Goal: Information Seeking & Learning: Learn about a topic

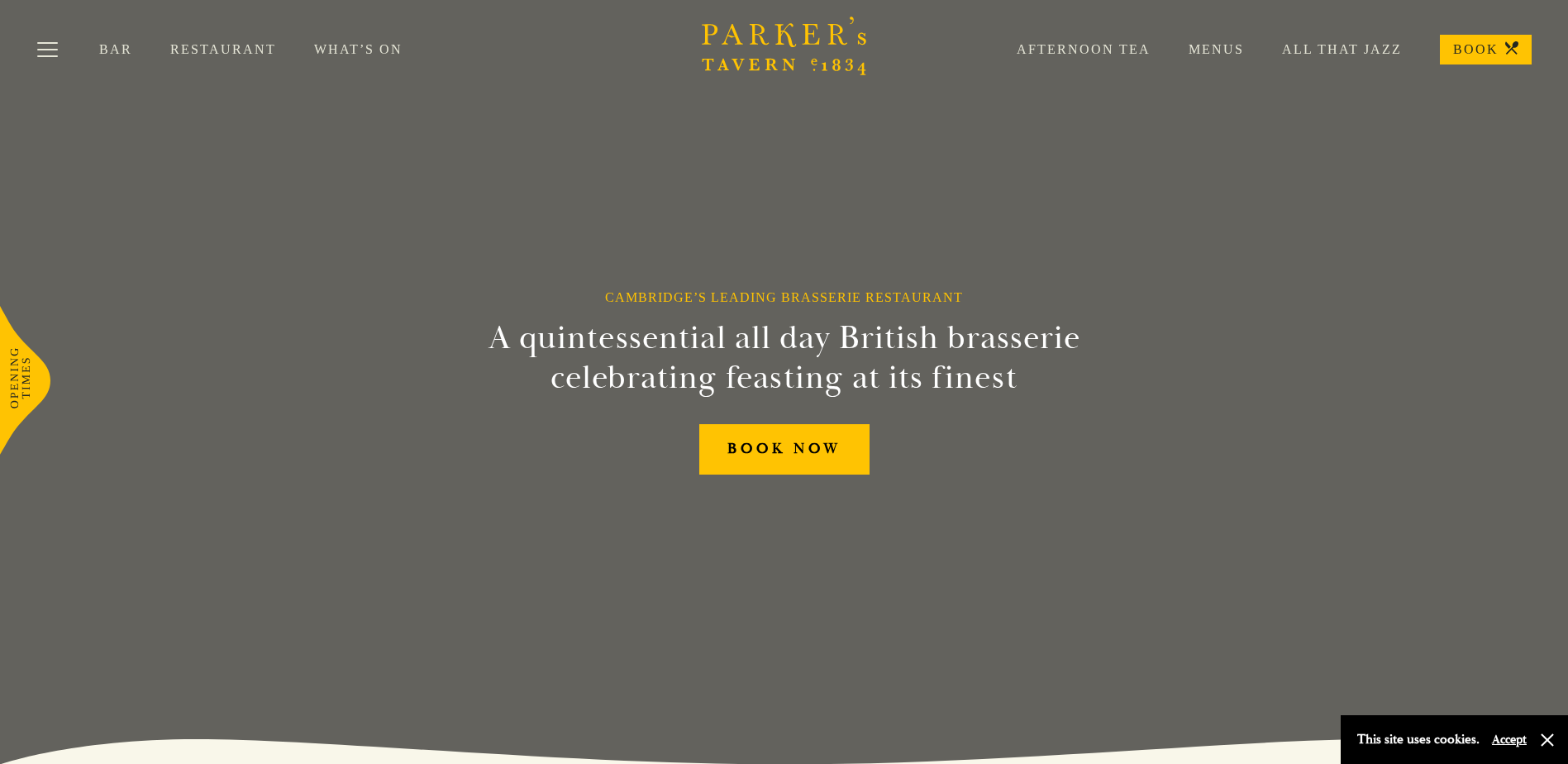
click at [1219, 46] on link "Menus" at bounding box center [1198, 49] width 94 height 16
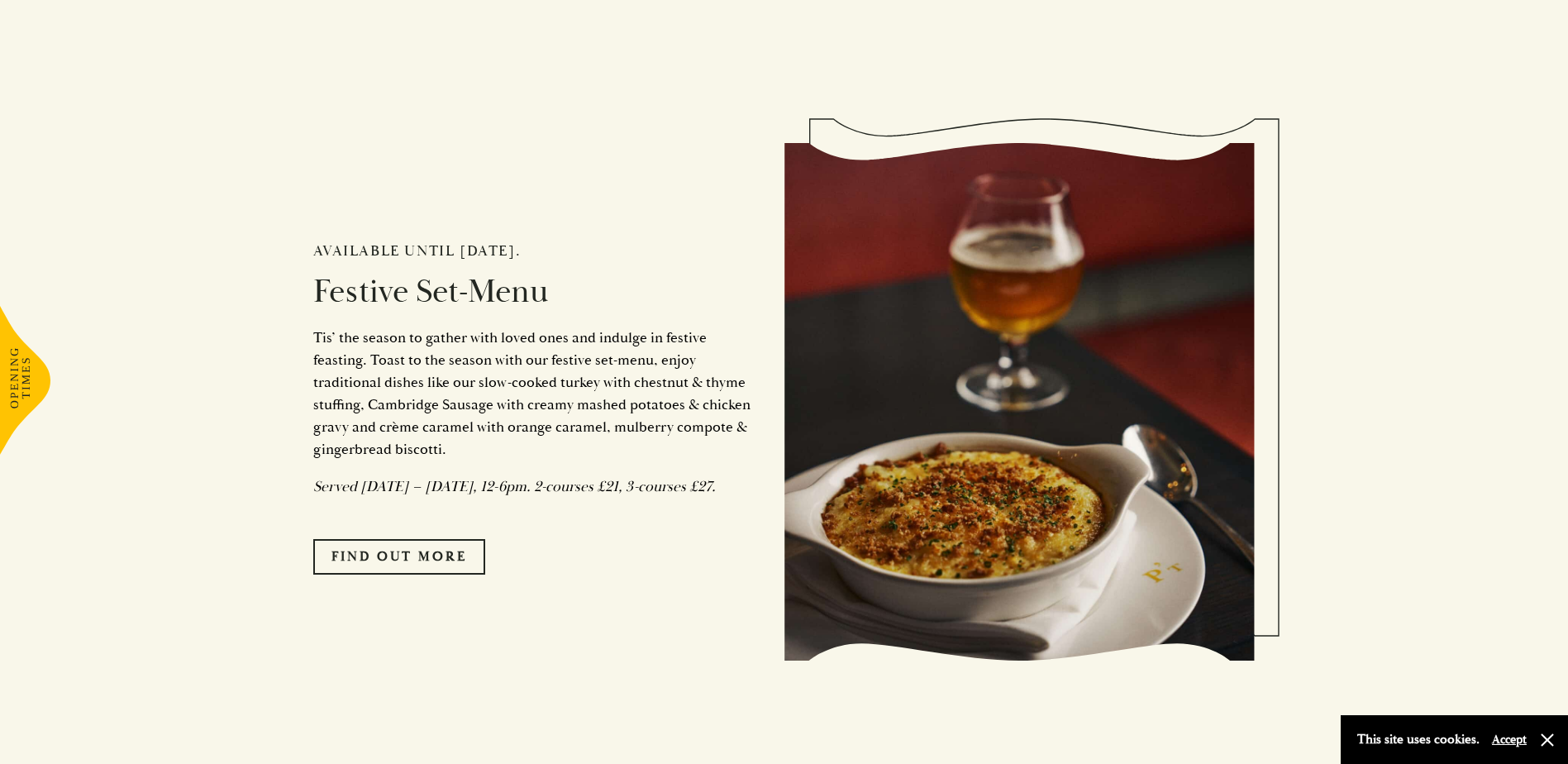
scroll to position [1406, 0]
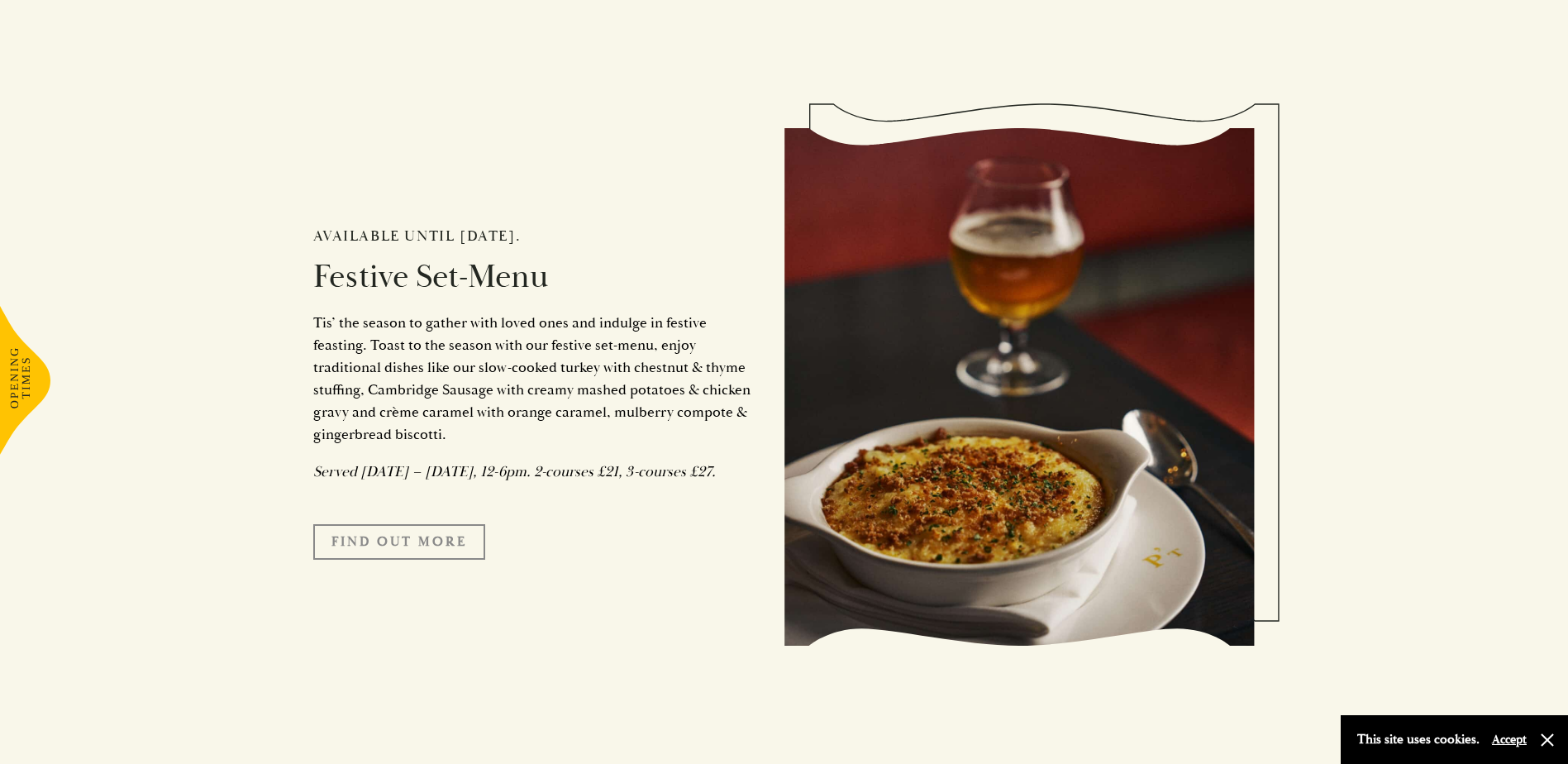
click at [421, 559] on link "FIND OUT MORE" at bounding box center [400, 541] width 172 height 35
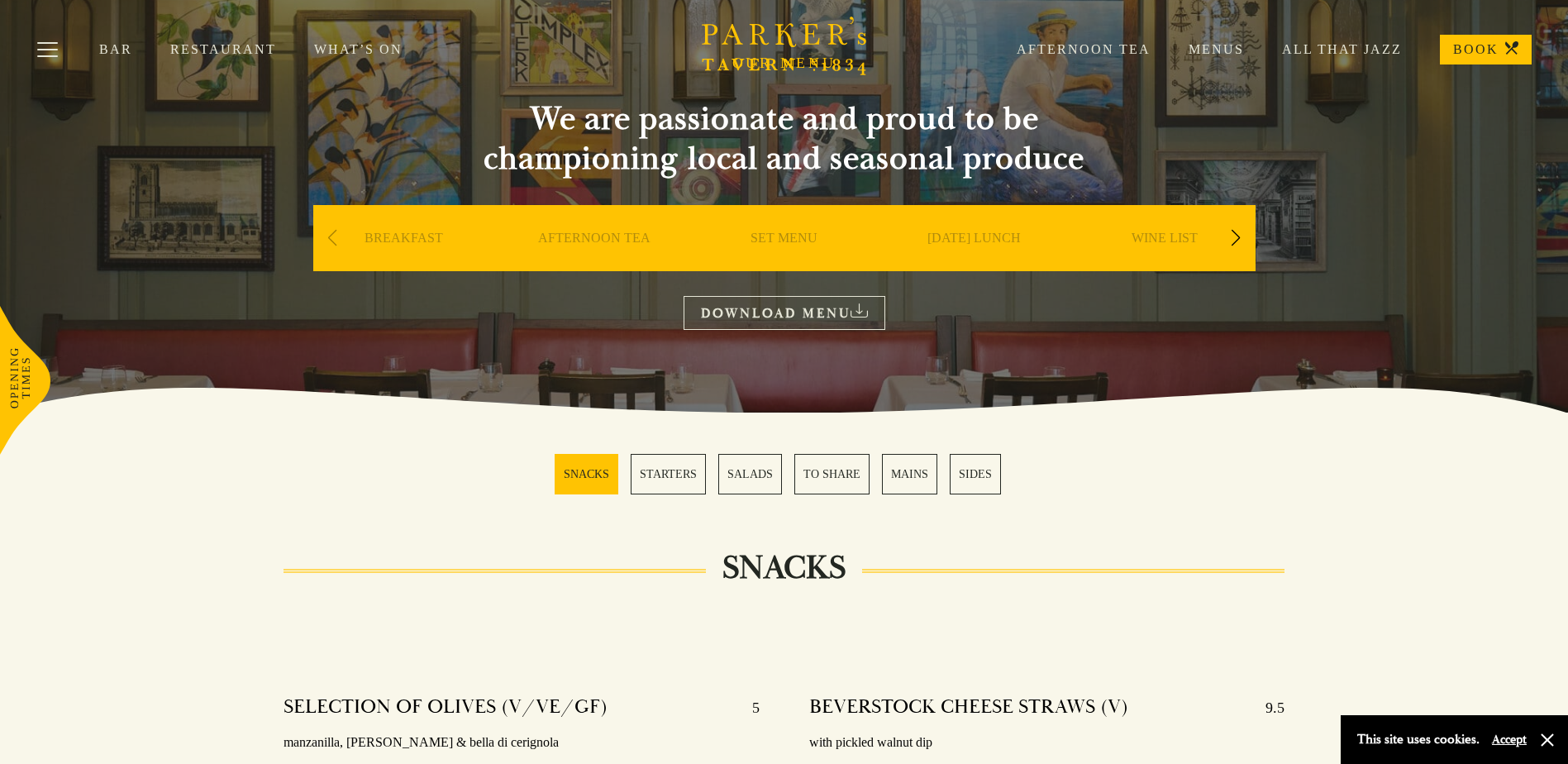
scroll to position [82, 0]
click at [1229, 245] on div "Next slide" at bounding box center [1236, 239] width 23 height 36
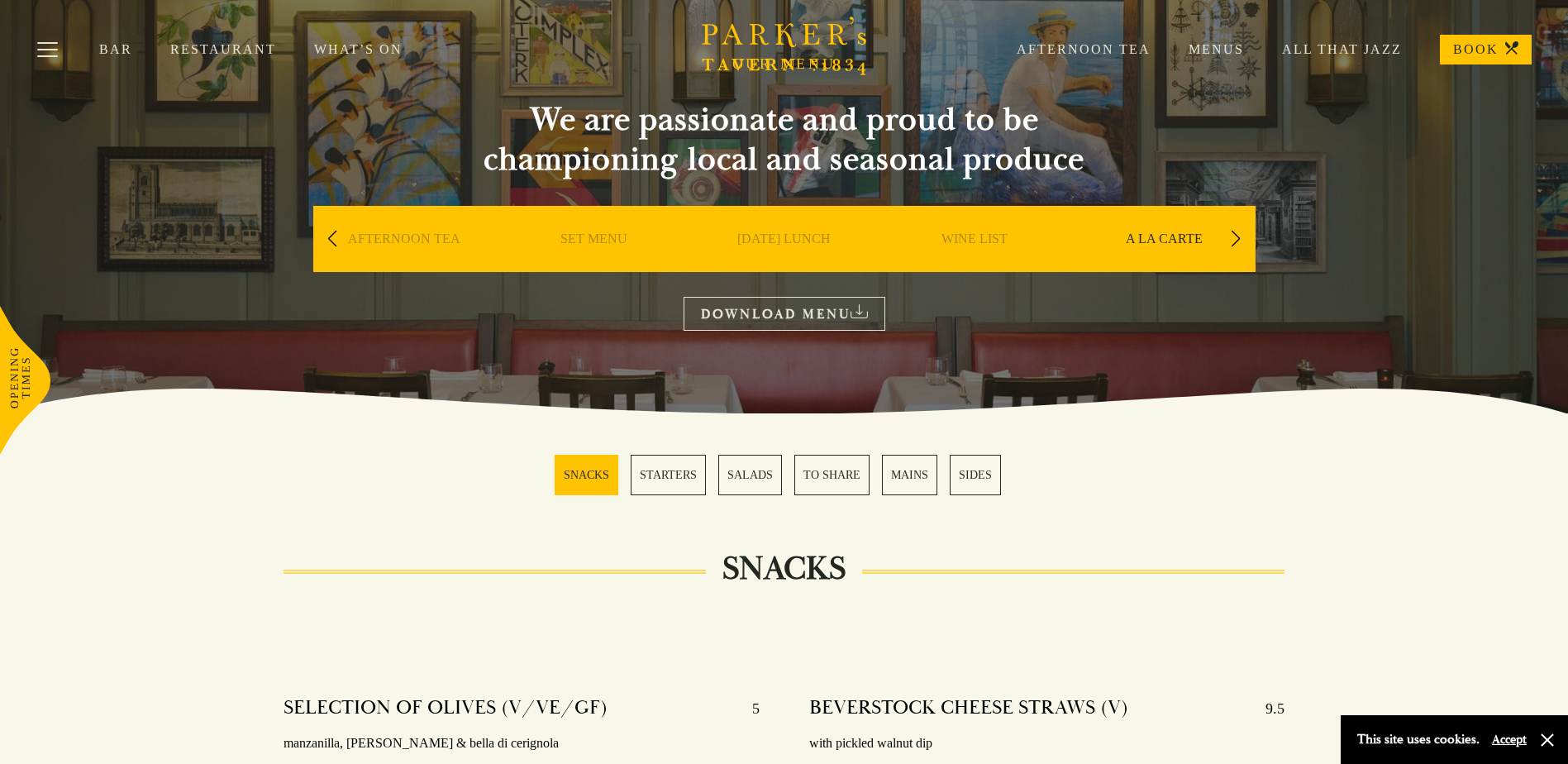
click at [1229, 245] on div "Next slide" at bounding box center [1236, 239] width 23 height 36
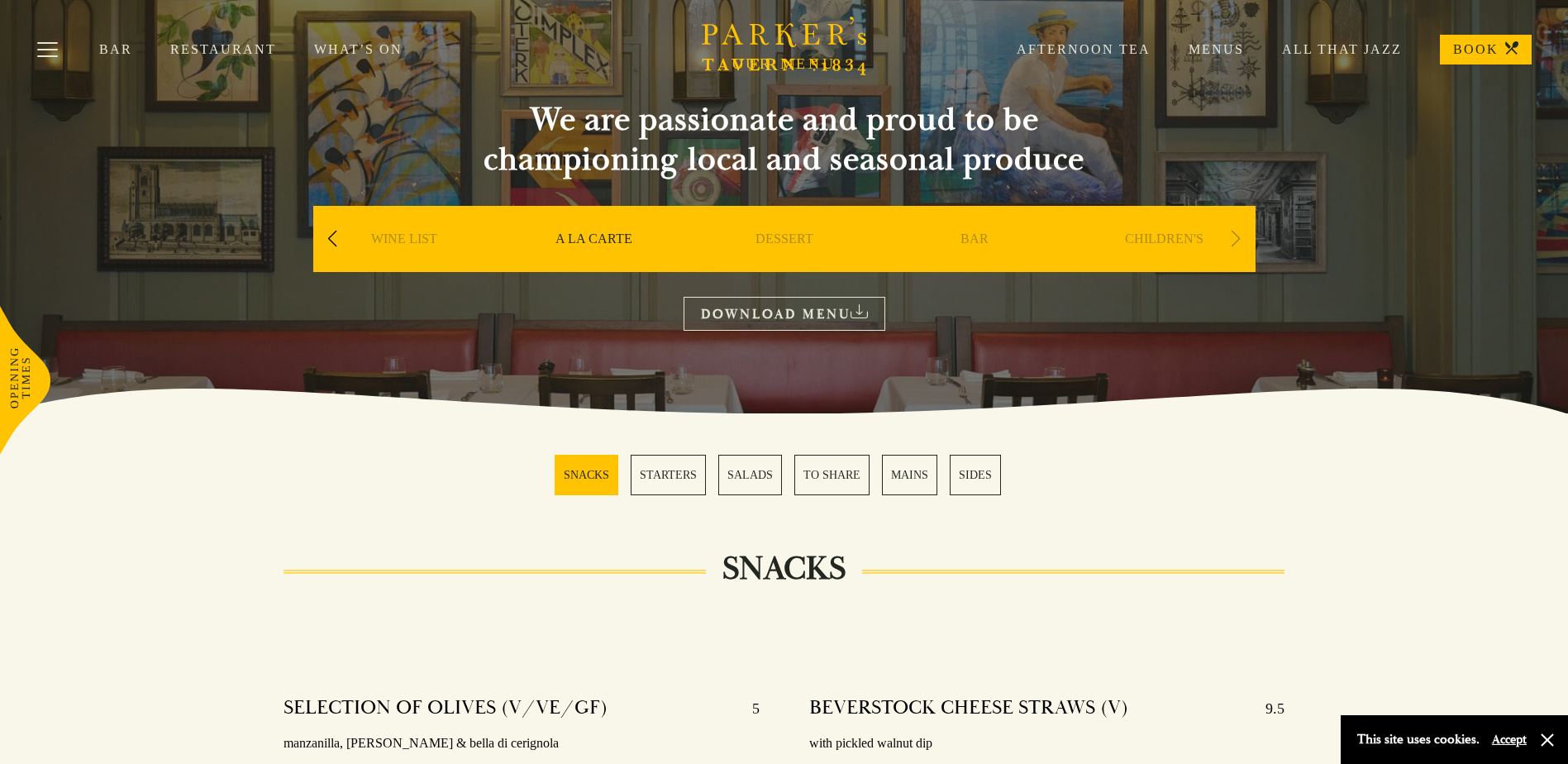
click at [1229, 245] on div "Next slide" at bounding box center [1236, 239] width 23 height 36
click at [1232, 242] on div "Next slide" at bounding box center [1236, 239] width 23 height 36
click at [314, 235] on div "WINE LIST" at bounding box center [405, 264] width 182 height 116
click at [321, 238] on div "Previous slide" at bounding box center [333, 239] width 23 height 36
click at [325, 240] on div "Previous slide" at bounding box center [333, 239] width 23 height 36
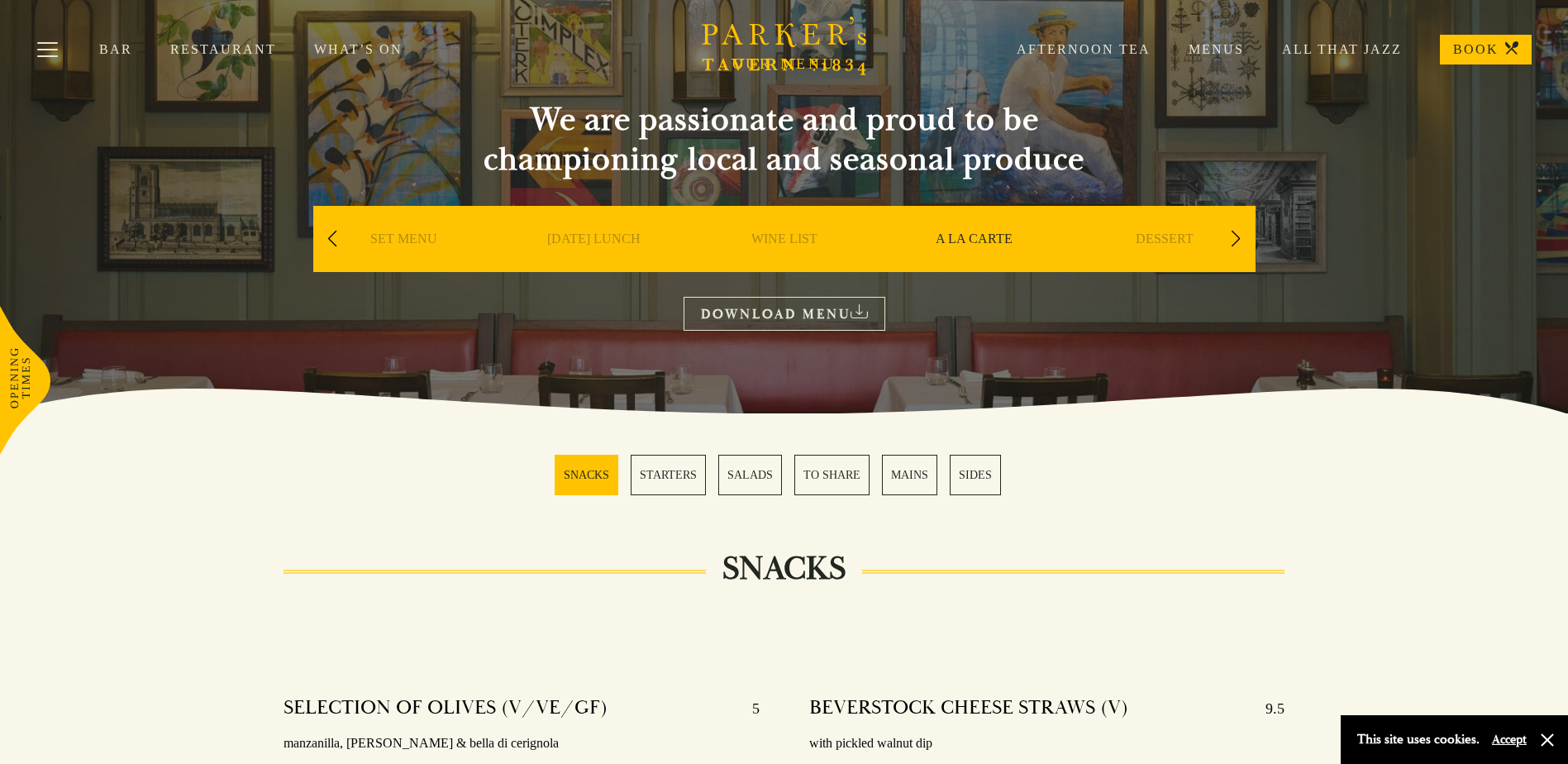
click at [325, 240] on div "Previous slide" at bounding box center [333, 239] width 23 height 36
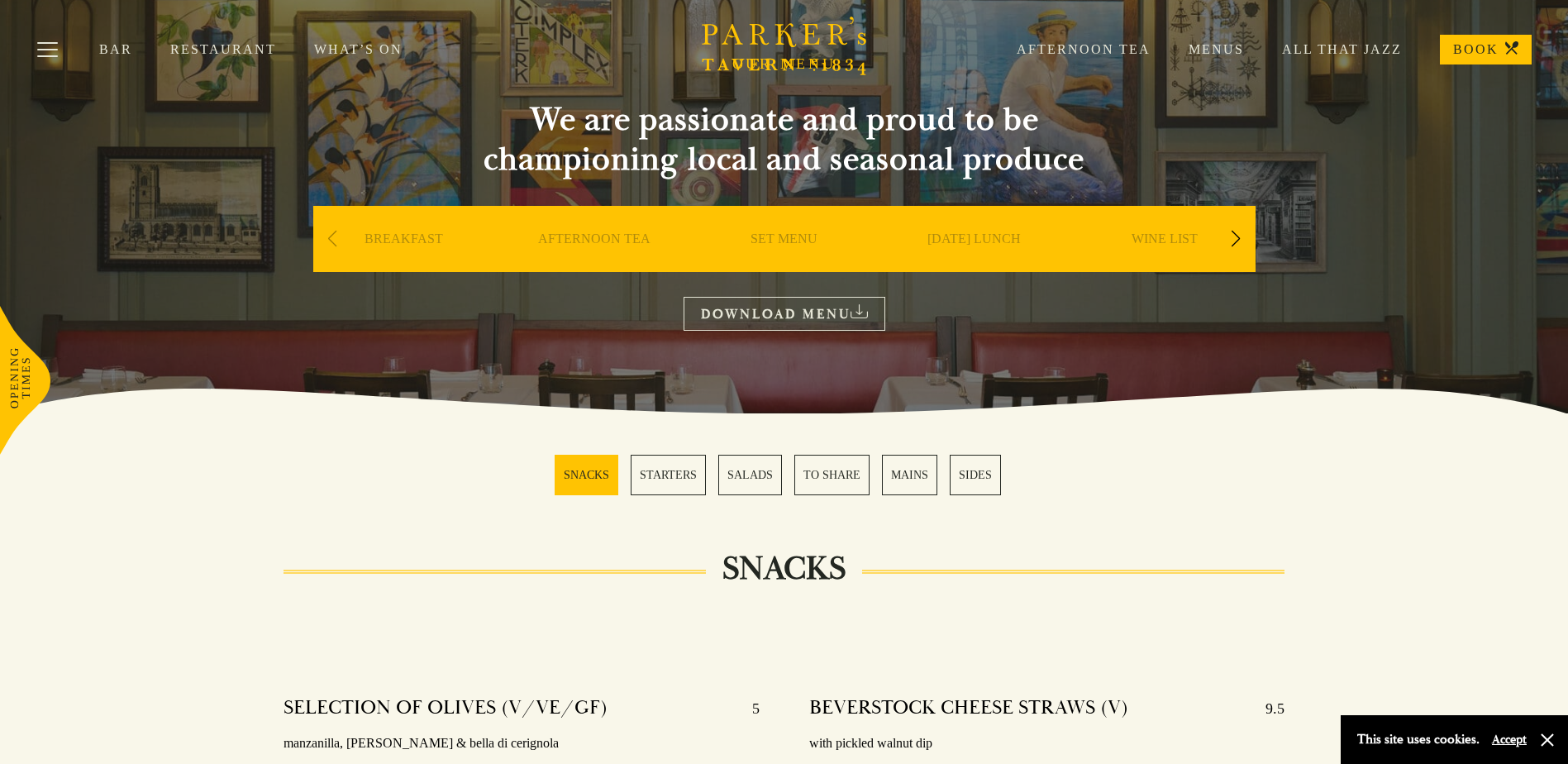
click at [1236, 231] on div "Next slide" at bounding box center [1236, 239] width 23 height 36
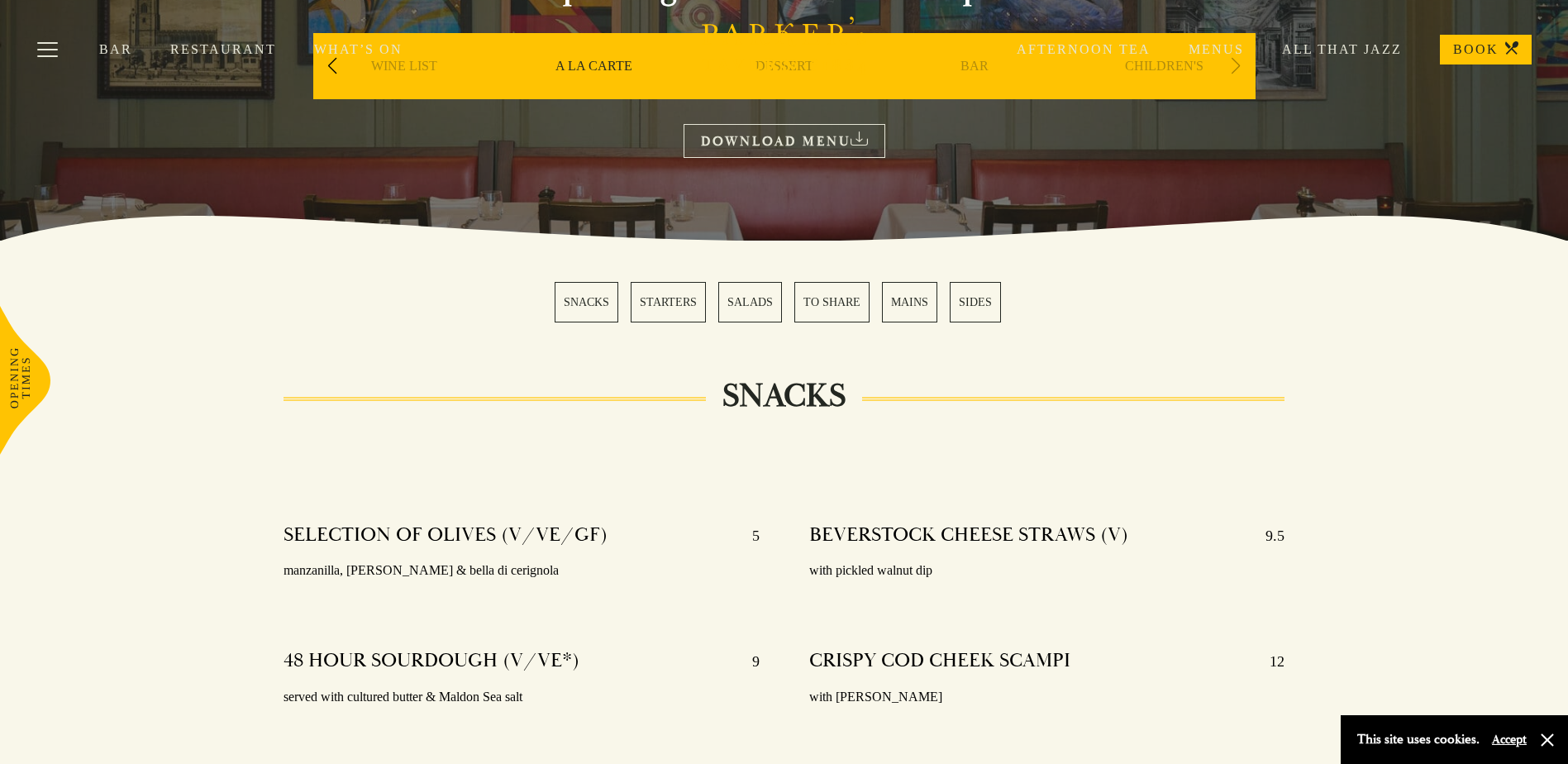
scroll to position [0, 0]
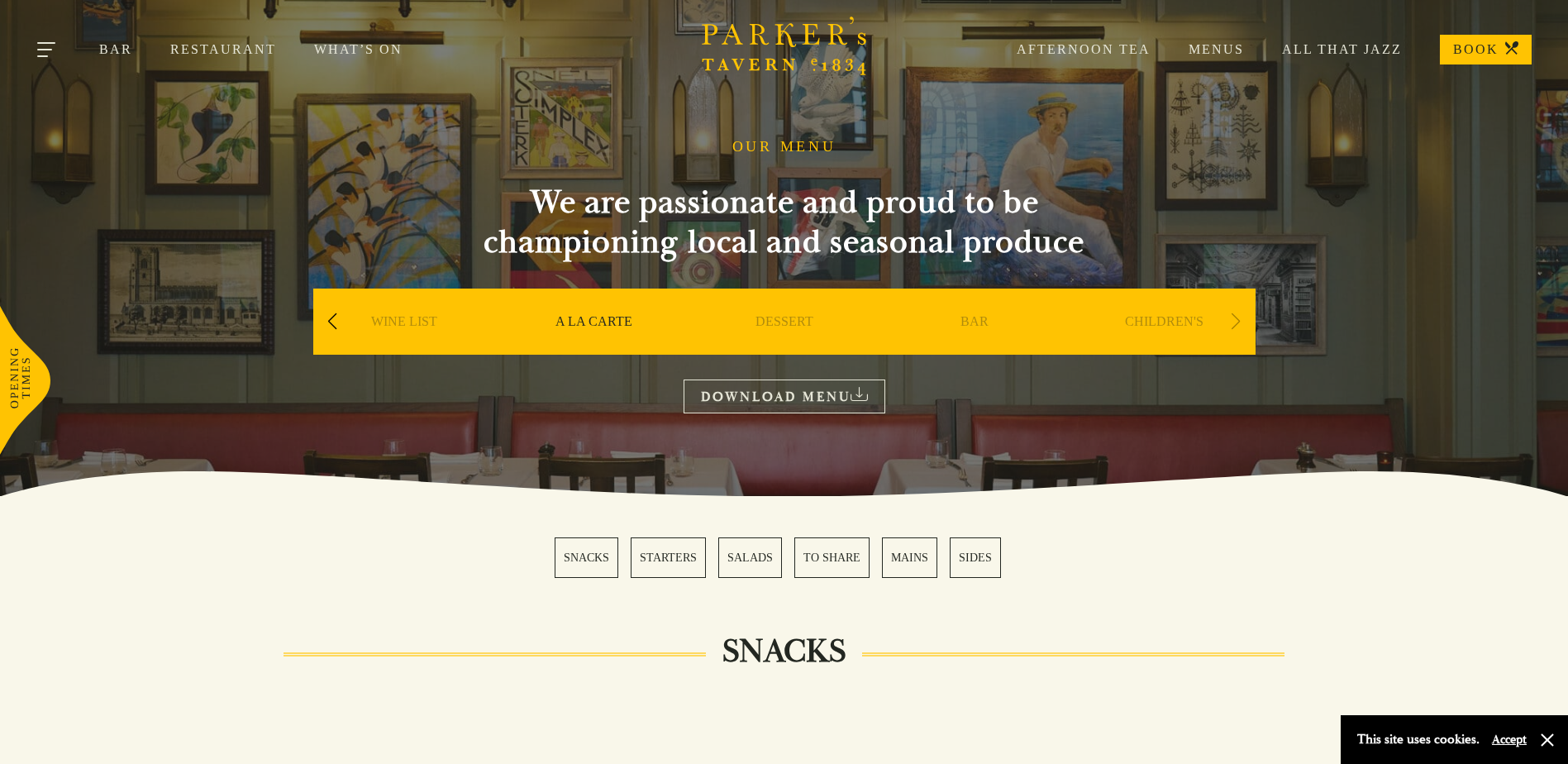
click at [48, 50] on button "Toggle navigation" at bounding box center [47, 52] width 70 height 70
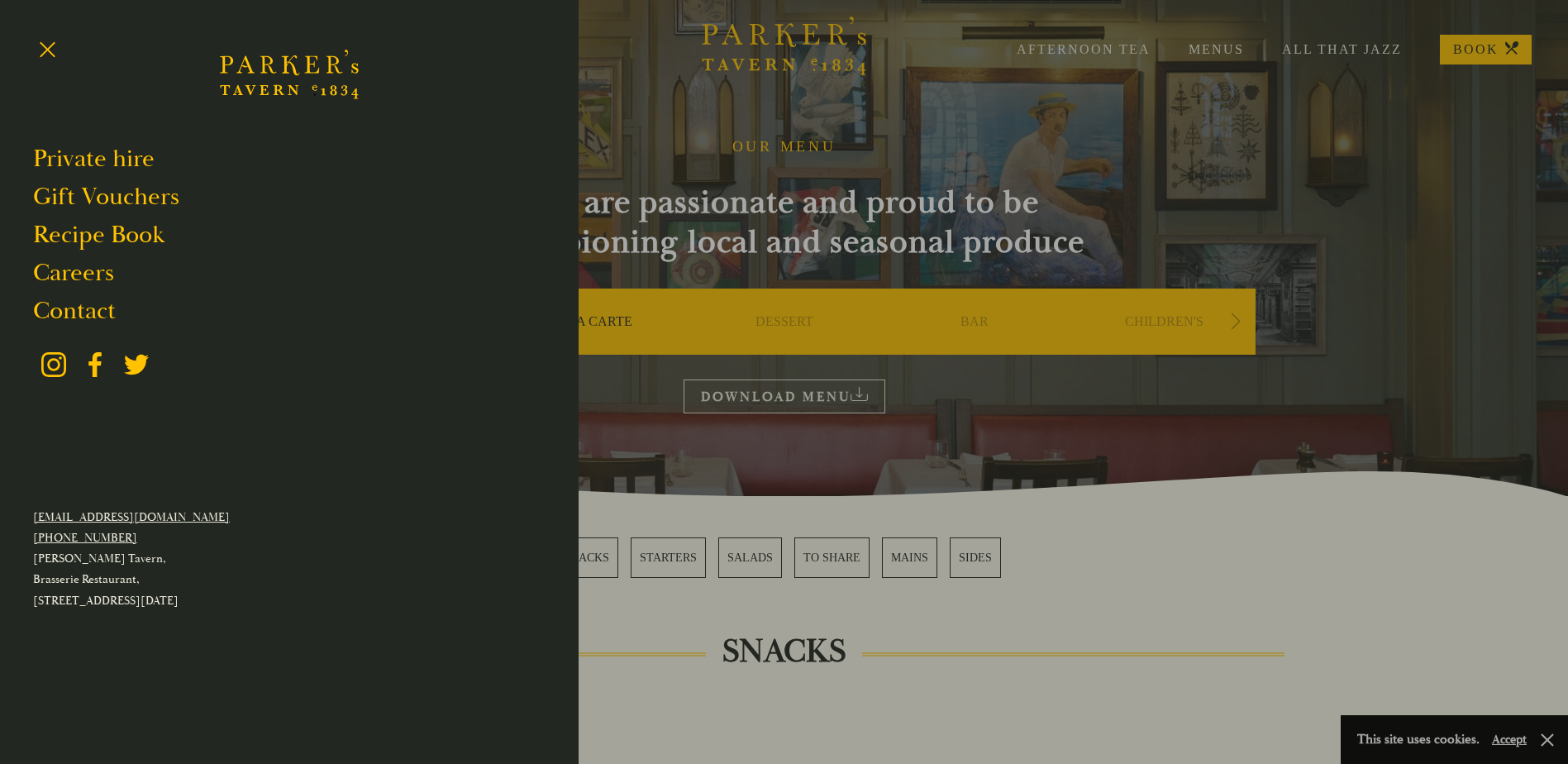
click at [661, 66] on div at bounding box center [784, 382] width 1568 height 764
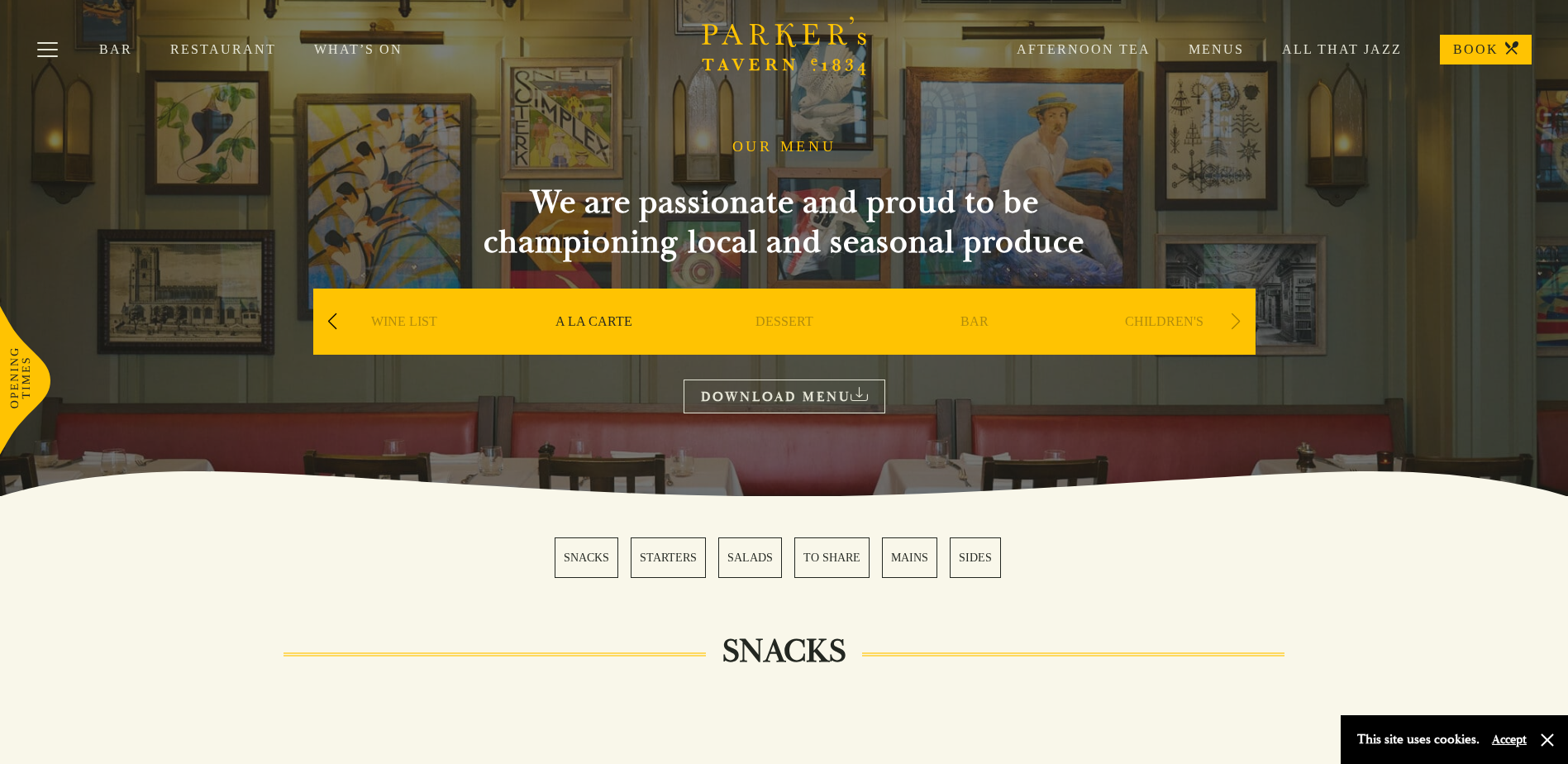
click at [201, 44] on link "Restaurant" at bounding box center [243, 49] width 144 height 16
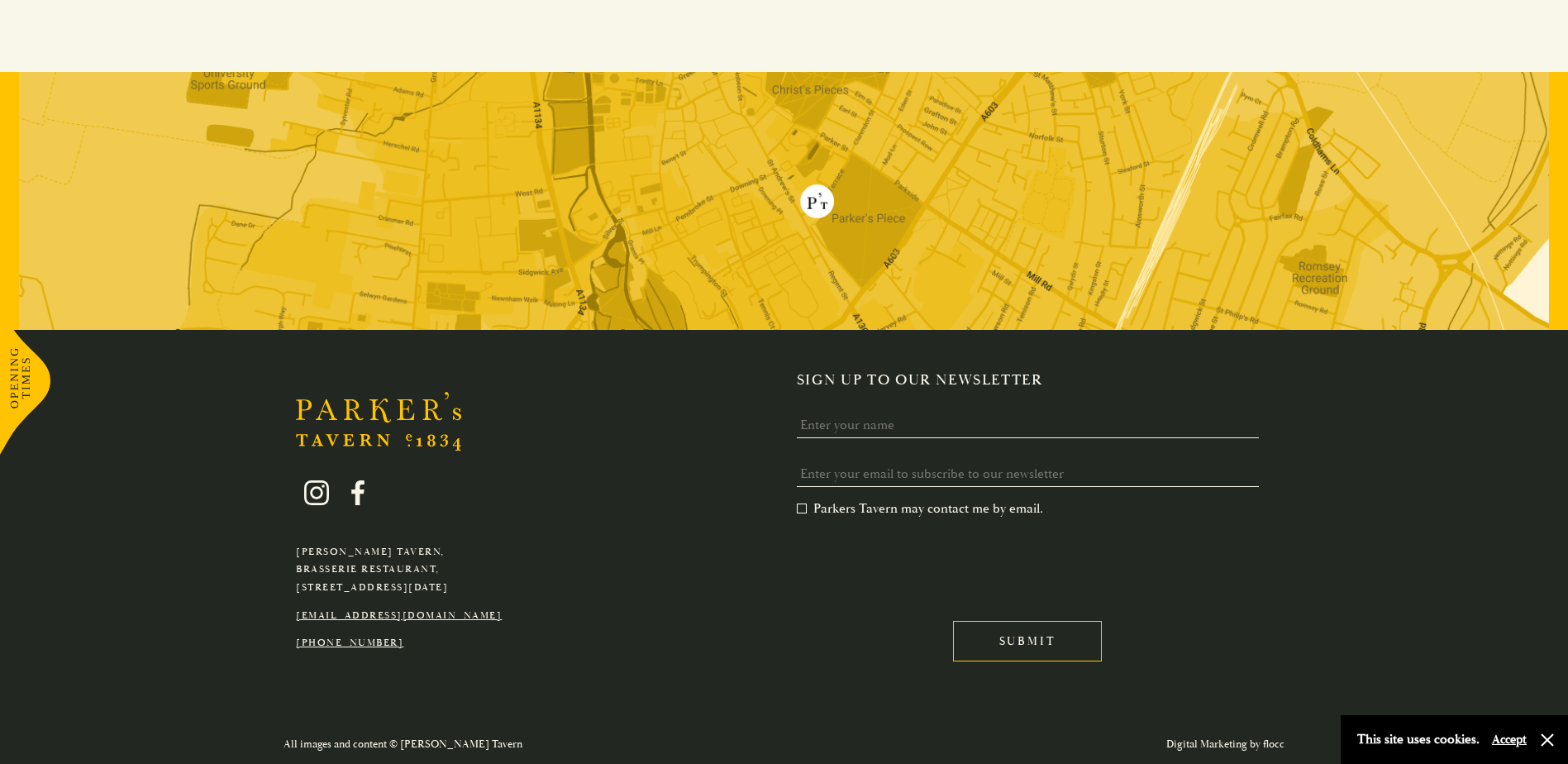
scroll to position [3238, 0]
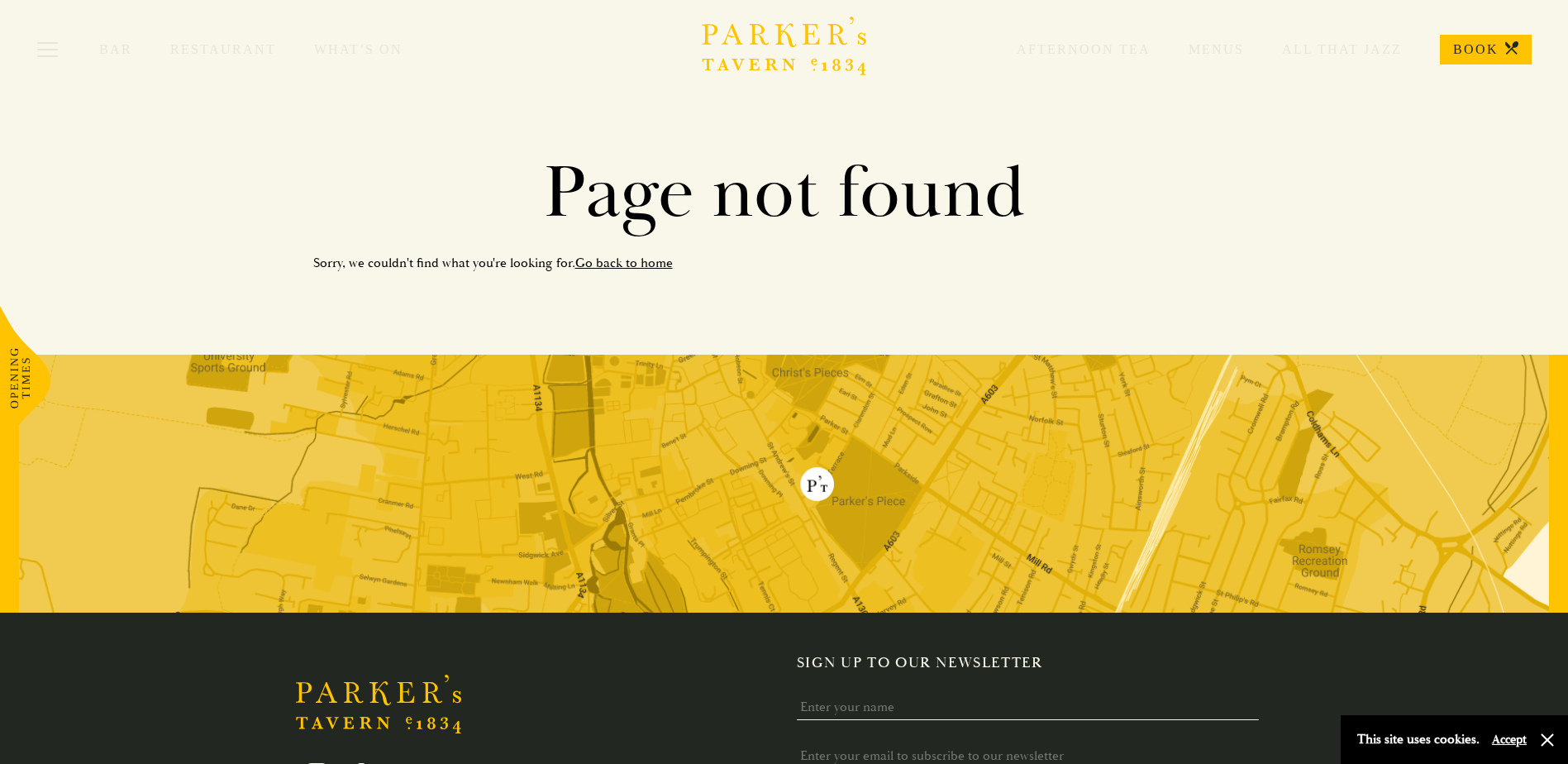
click at [584, 261] on link "Go back to home" at bounding box center [623, 263] width 98 height 16
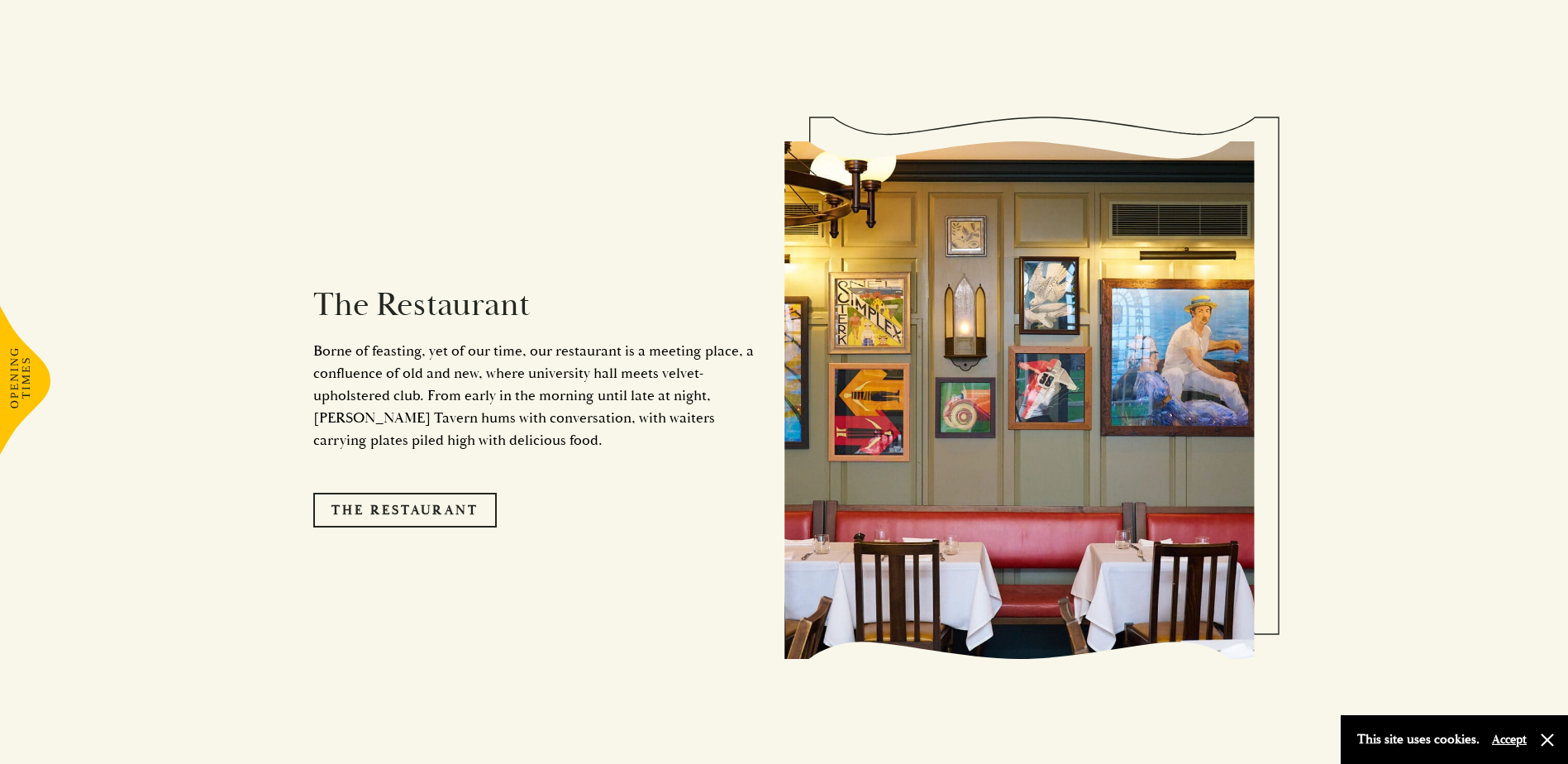
scroll to position [1406, 0]
